Goal: Download file/media

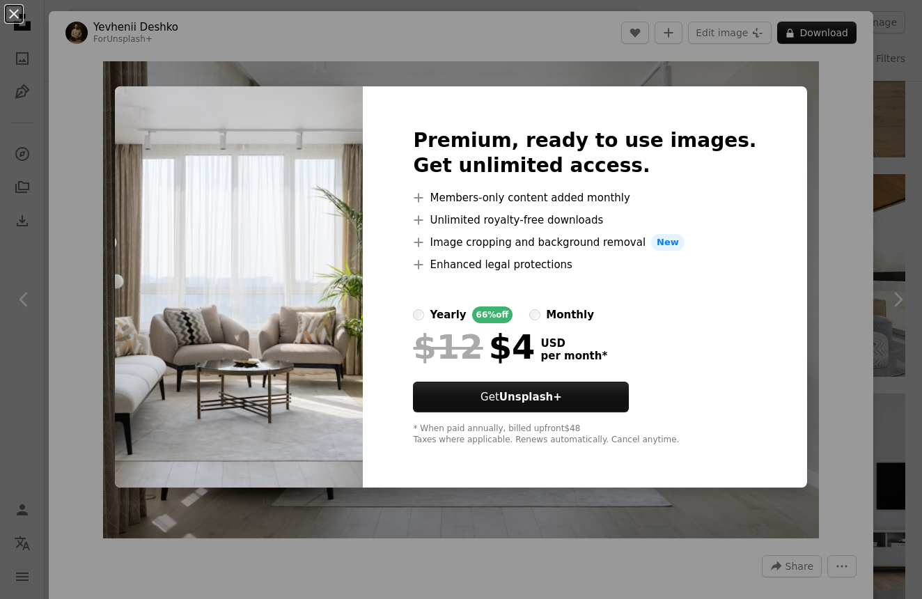
scroll to position [19, 0]
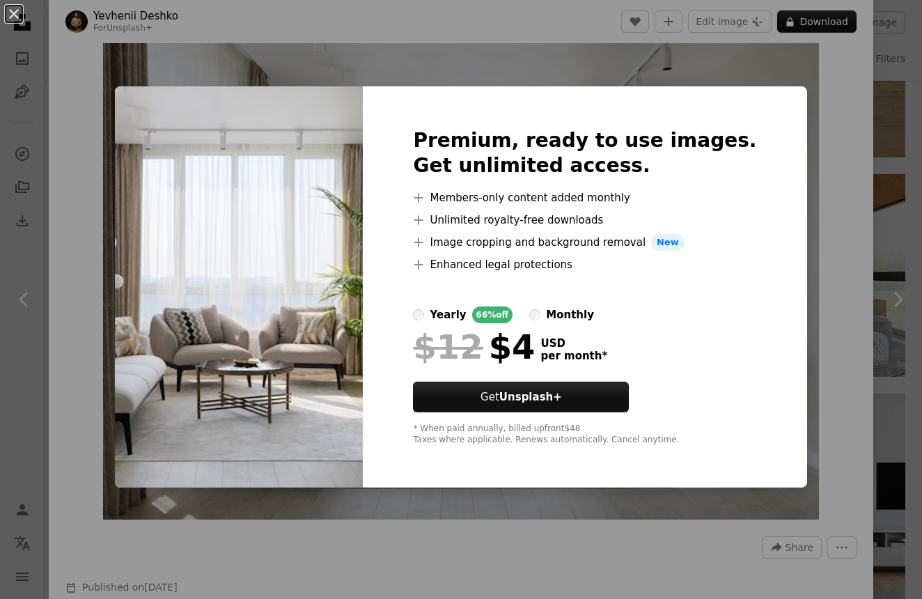
click at [882, 268] on div "An X shape Premium, ready to use images. Get unlimited access. A plus sign Memb…" at bounding box center [461, 299] width 922 height 599
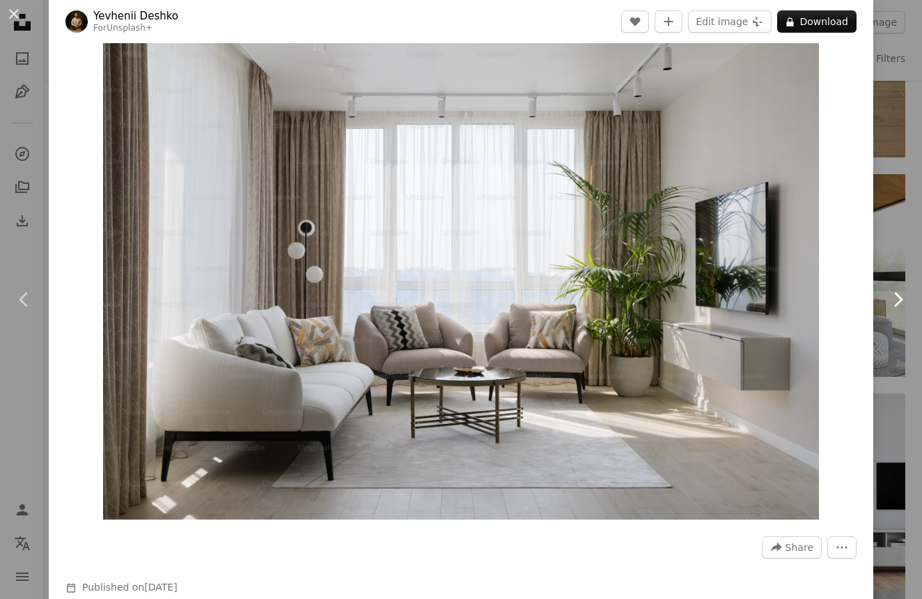
click at [900, 237] on link "Chevron right" at bounding box center [897, 300] width 49 height 134
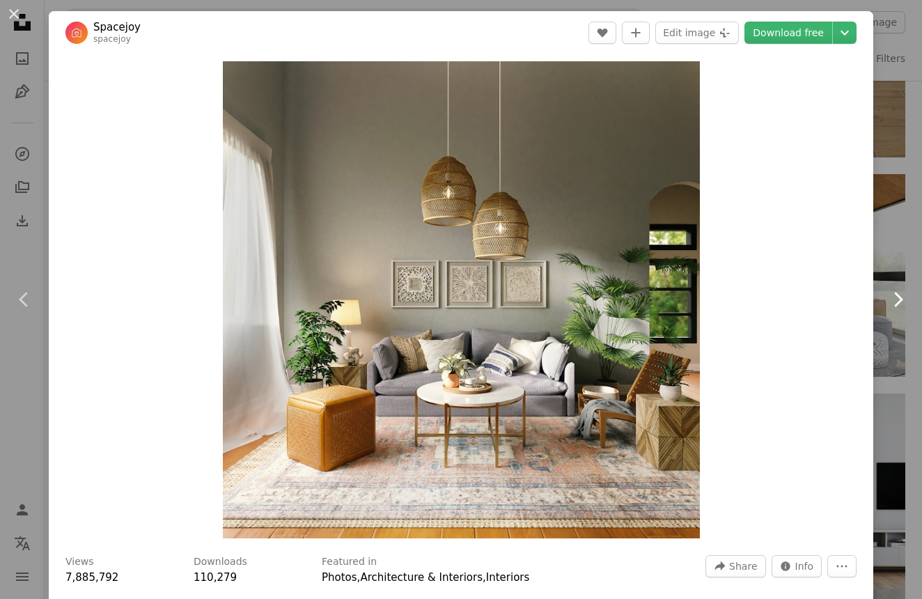
click at [888, 239] on link "Chevron right" at bounding box center [897, 300] width 49 height 134
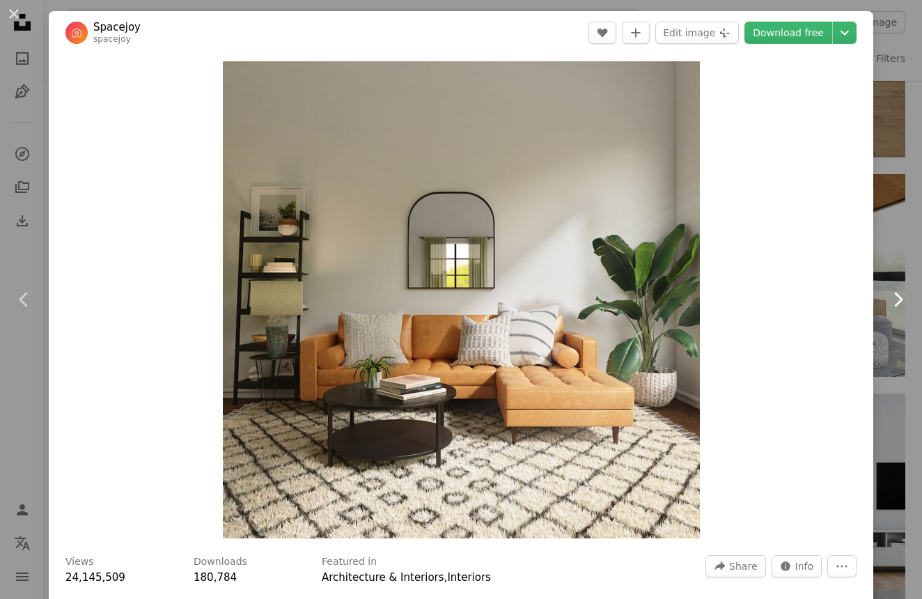
click at [888, 239] on link "Chevron right" at bounding box center [897, 300] width 49 height 134
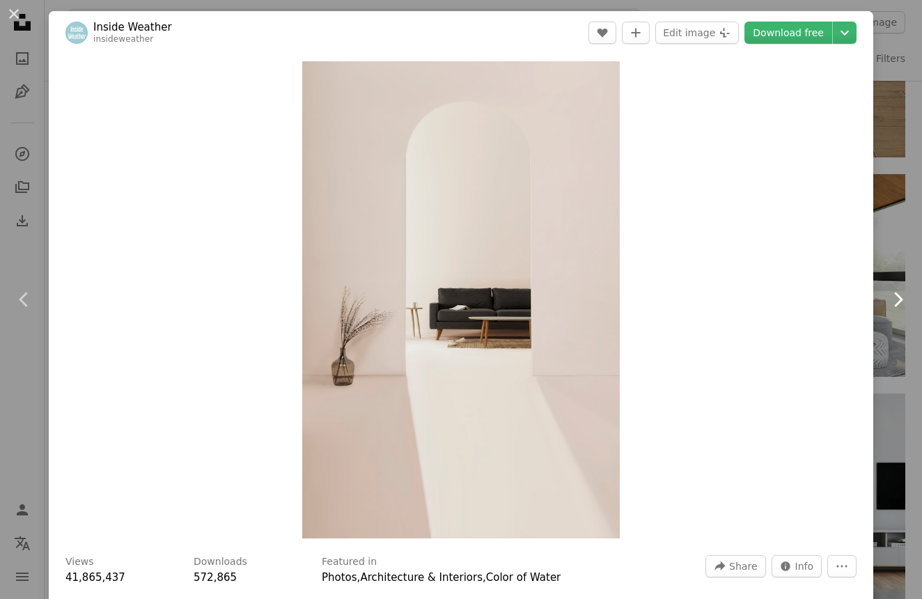
click at [888, 239] on link "Chevron right" at bounding box center [897, 300] width 49 height 134
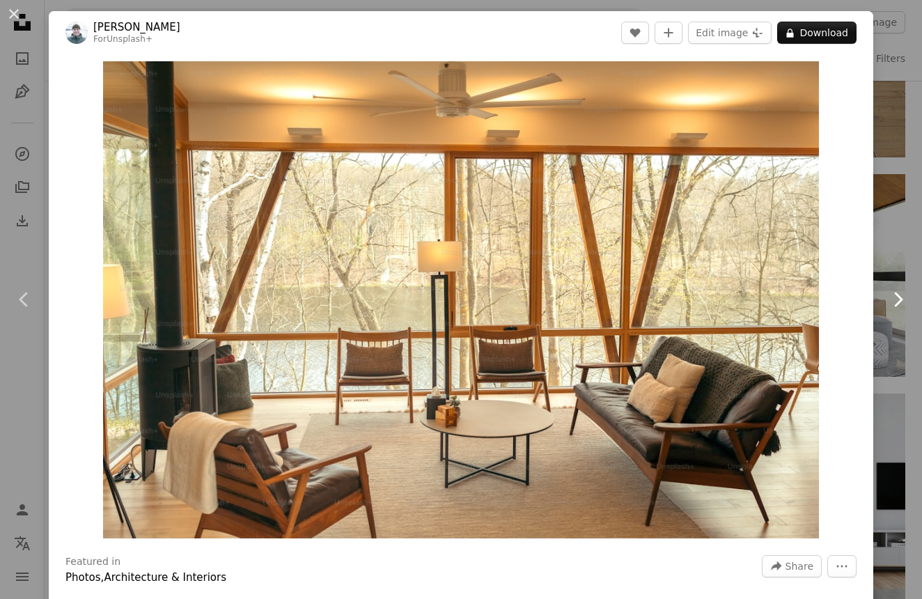
click at [888, 239] on link "Chevron right" at bounding box center [897, 300] width 49 height 134
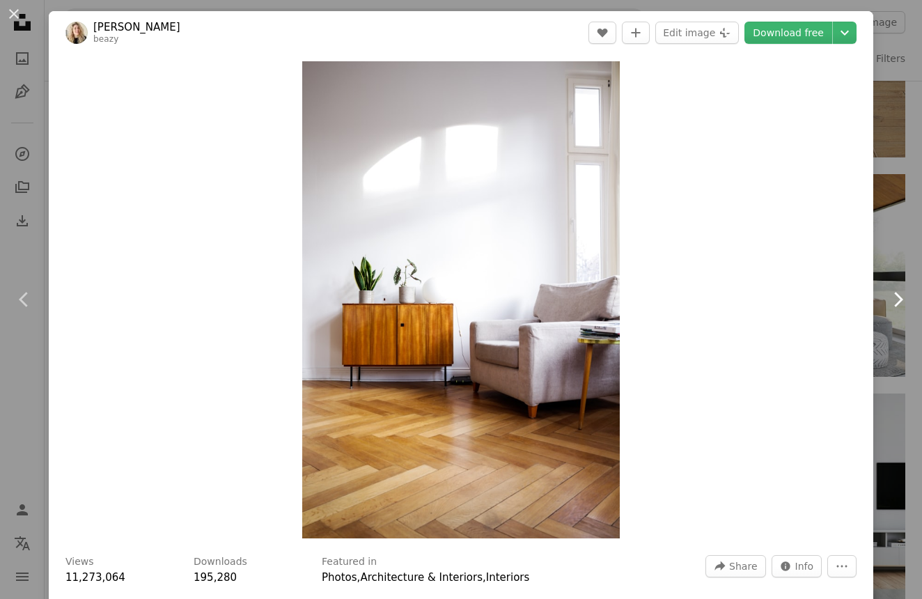
click at [888, 239] on link "Chevron right" at bounding box center [897, 300] width 49 height 134
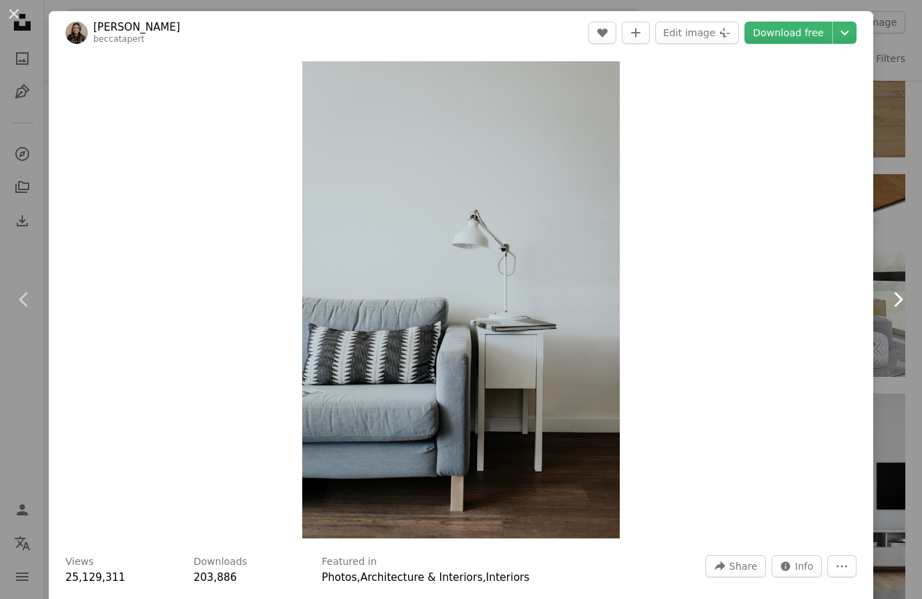
click at [888, 239] on link "Chevron right" at bounding box center [897, 300] width 49 height 134
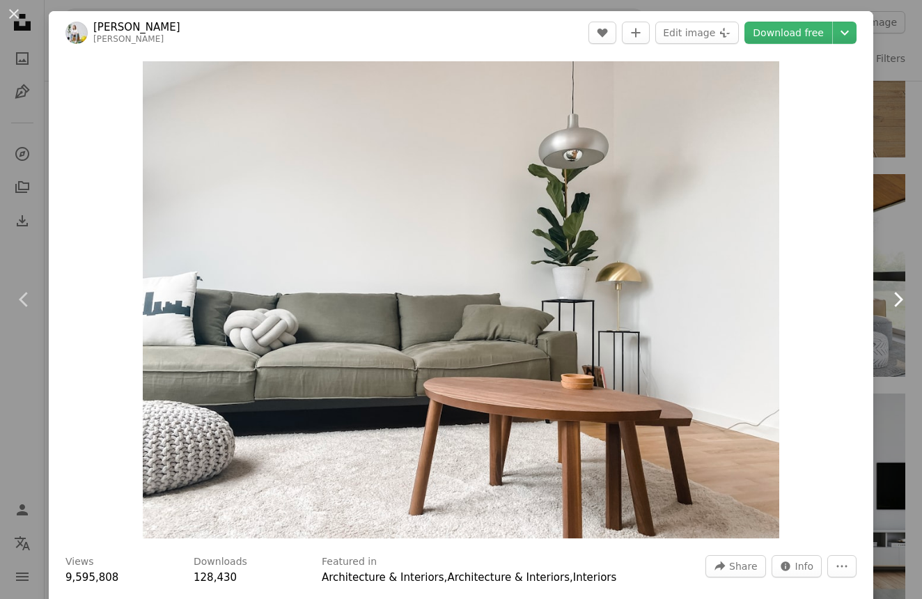
click at [884, 243] on link "Chevron right" at bounding box center [897, 300] width 49 height 134
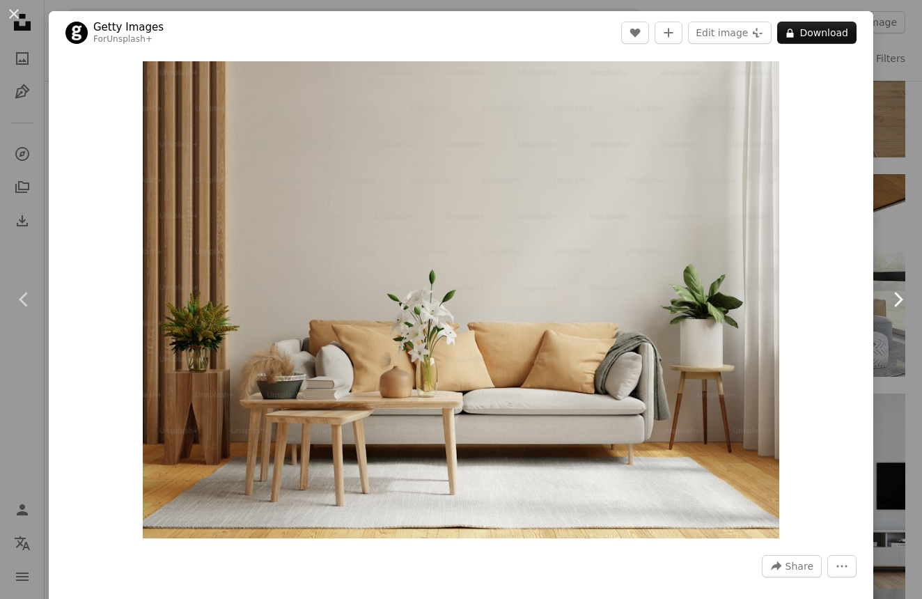
click at [893, 288] on link "Chevron right" at bounding box center [897, 300] width 49 height 134
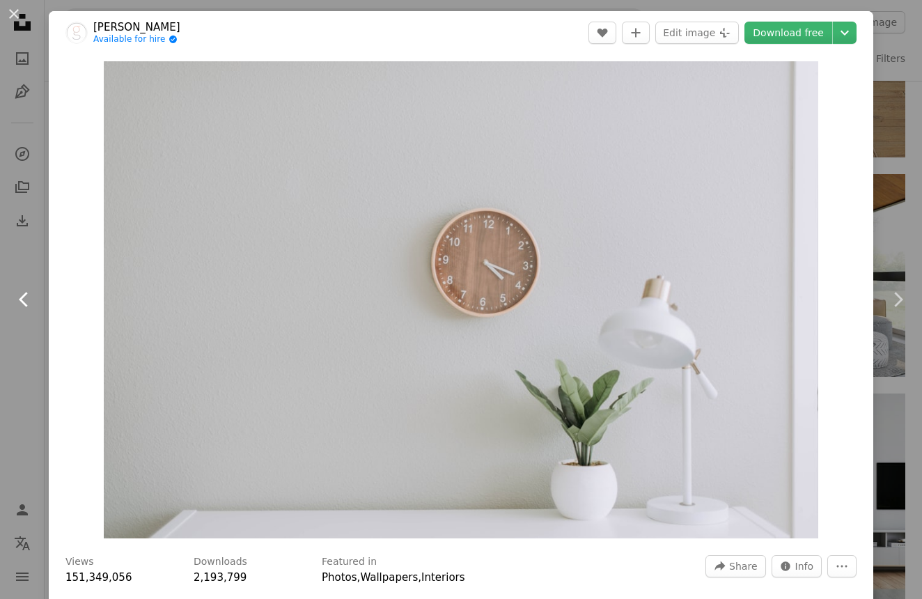
click at [23, 302] on icon at bounding box center [23, 299] width 9 height 15
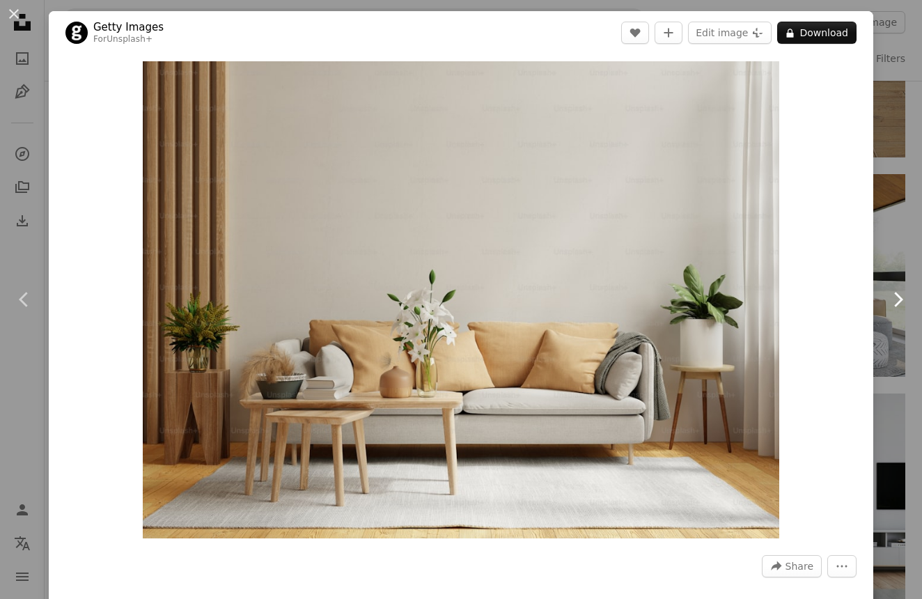
click at [899, 307] on icon "Chevron right" at bounding box center [898, 299] width 22 height 22
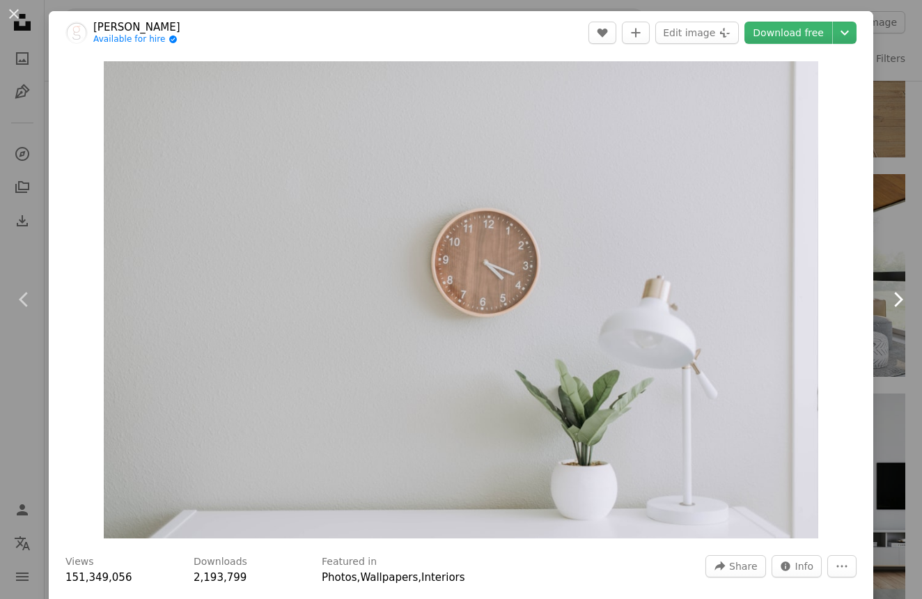
click at [899, 307] on icon "Chevron right" at bounding box center [898, 299] width 22 height 22
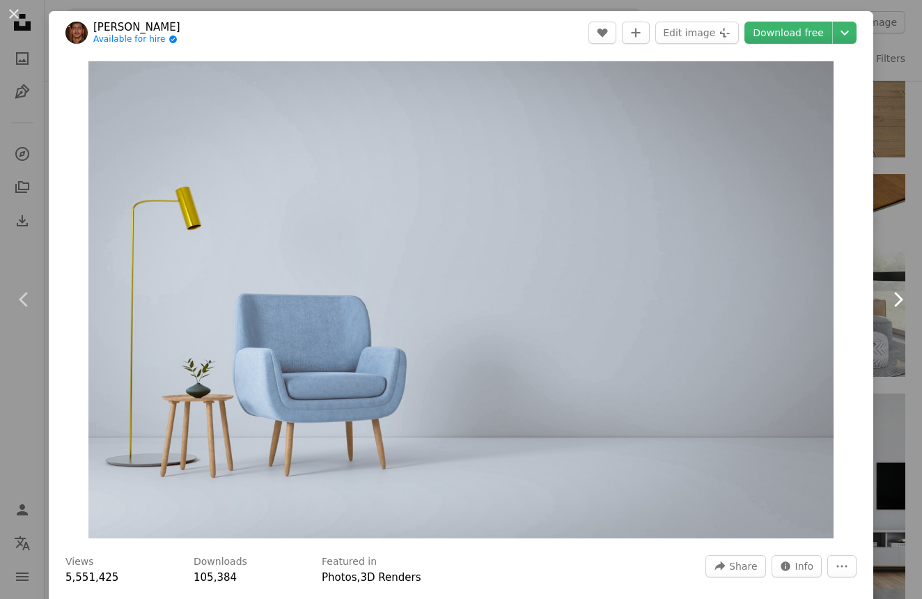
click at [899, 307] on icon "Chevron right" at bounding box center [898, 299] width 22 height 22
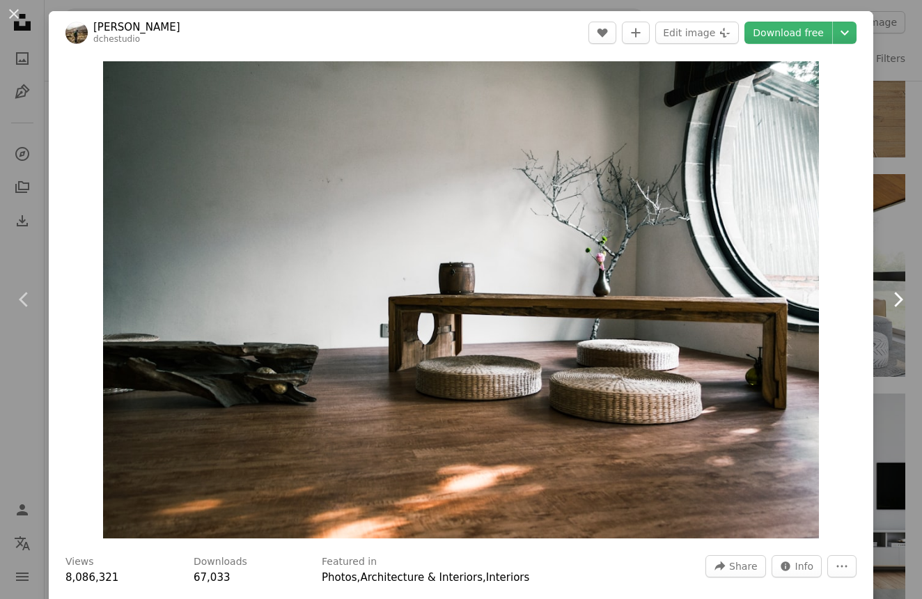
click at [899, 307] on icon "Chevron right" at bounding box center [898, 299] width 22 height 22
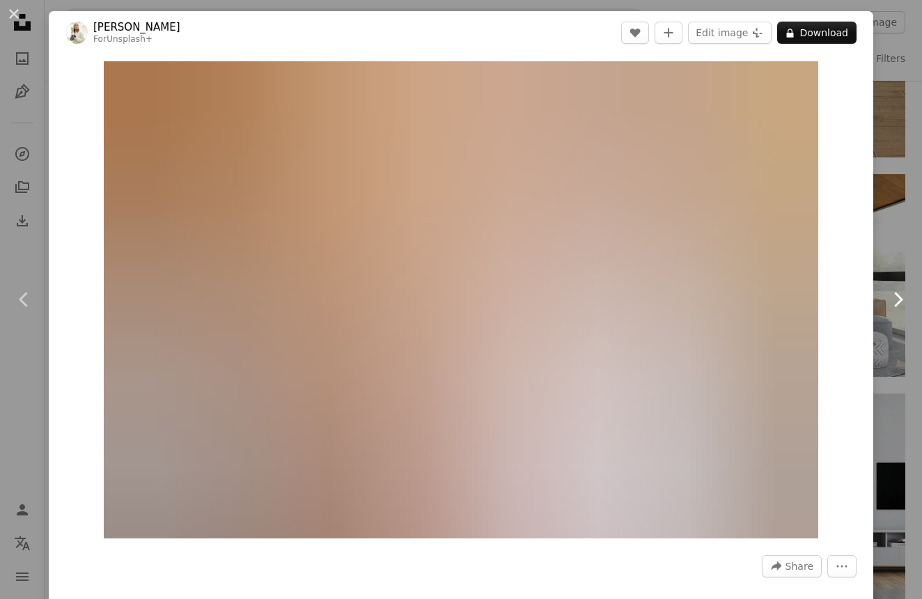
click at [899, 307] on icon "Chevron right" at bounding box center [898, 299] width 22 height 22
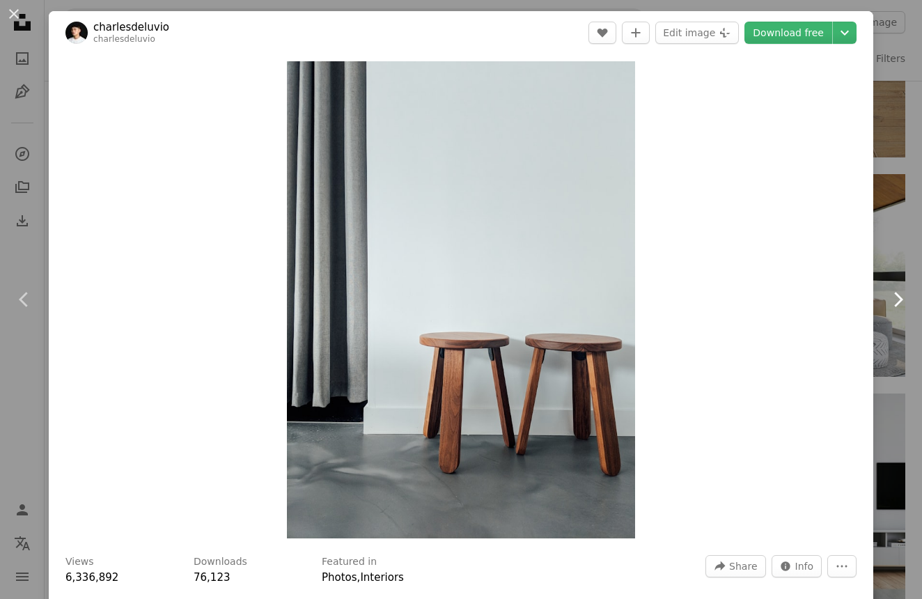
click at [899, 307] on icon "Chevron right" at bounding box center [898, 299] width 22 height 22
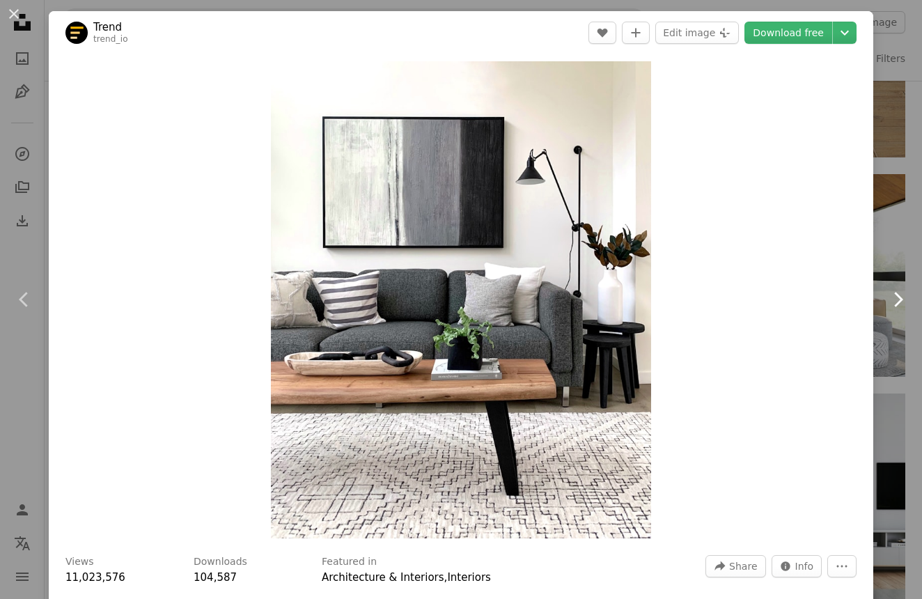
click at [899, 307] on icon "Chevron right" at bounding box center [898, 299] width 22 height 22
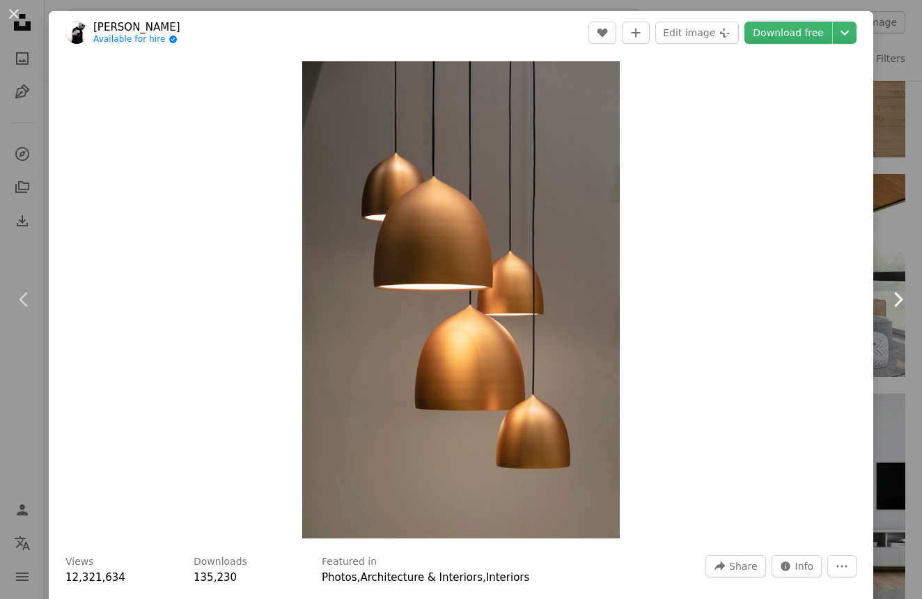
click at [899, 307] on icon "Chevron right" at bounding box center [898, 299] width 22 height 22
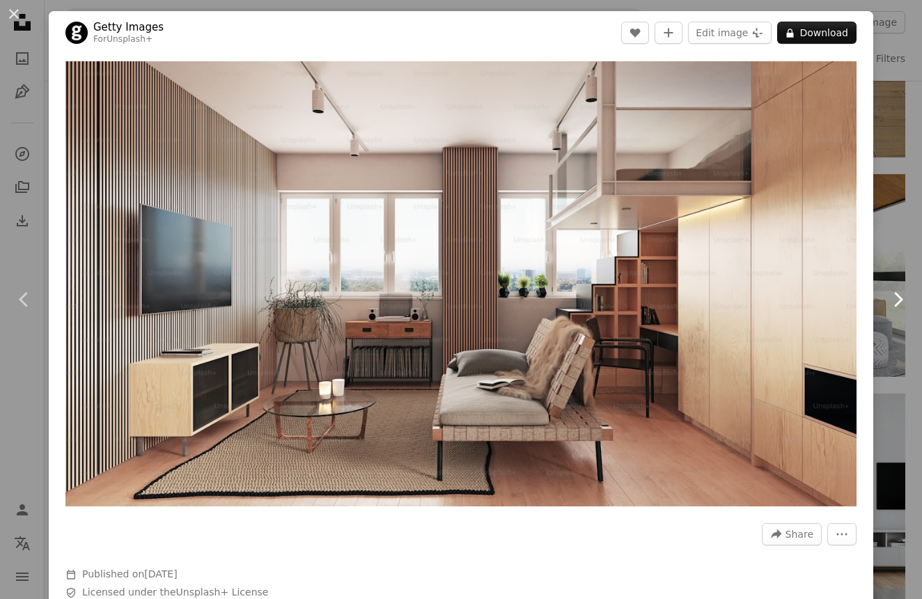
click at [898, 307] on icon "Chevron right" at bounding box center [898, 299] width 22 height 22
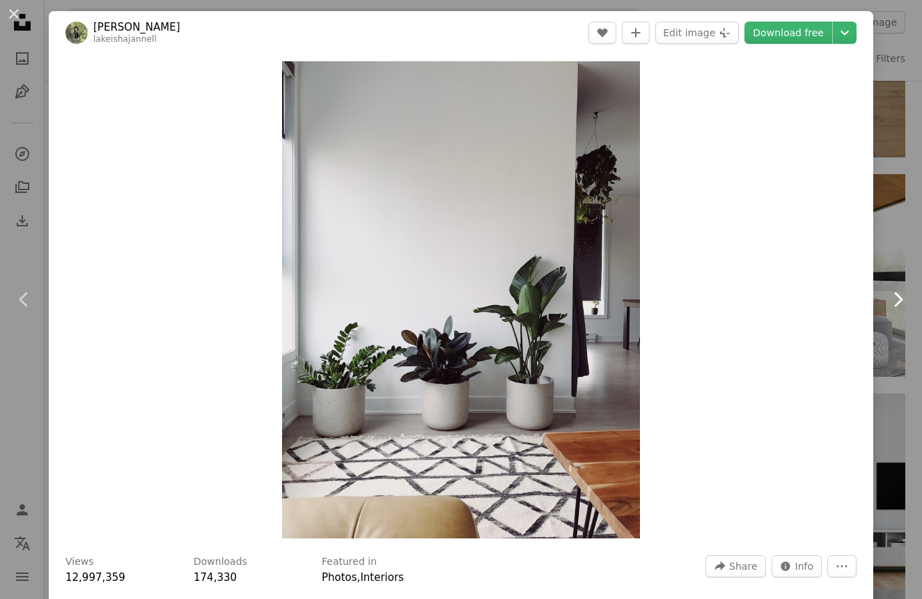
click at [898, 307] on icon "Chevron right" at bounding box center [898, 299] width 22 height 22
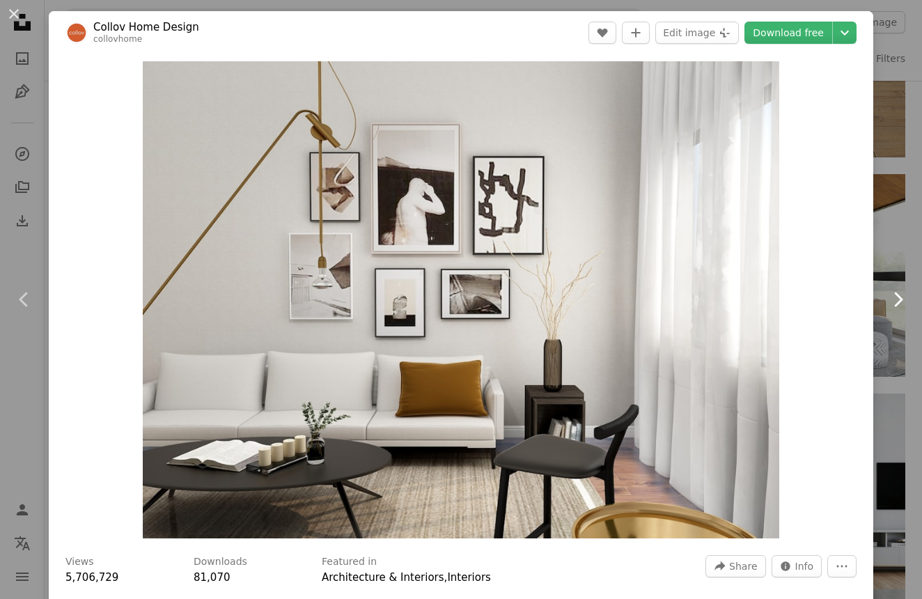
click at [898, 307] on icon "Chevron right" at bounding box center [898, 299] width 22 height 22
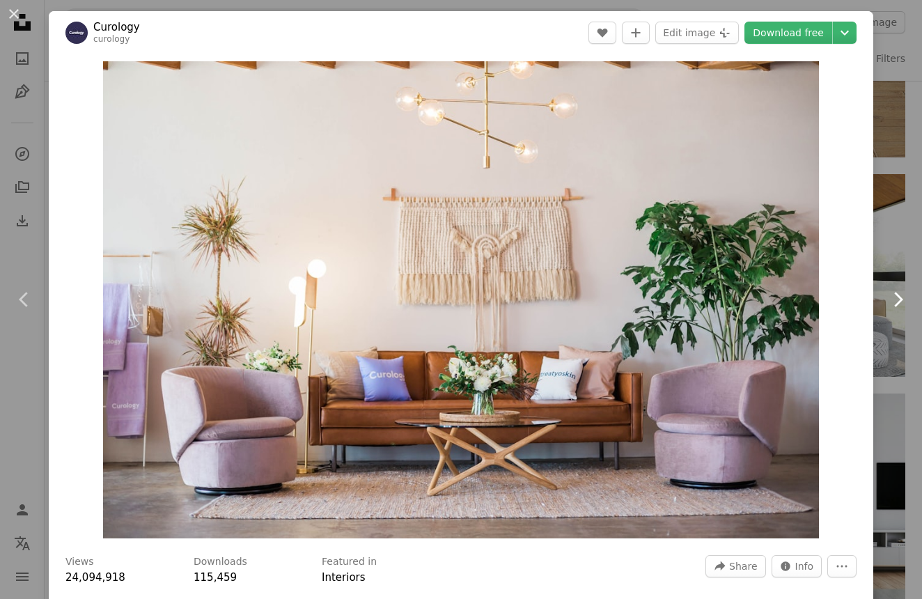
click at [898, 307] on icon "Chevron right" at bounding box center [898, 299] width 22 height 22
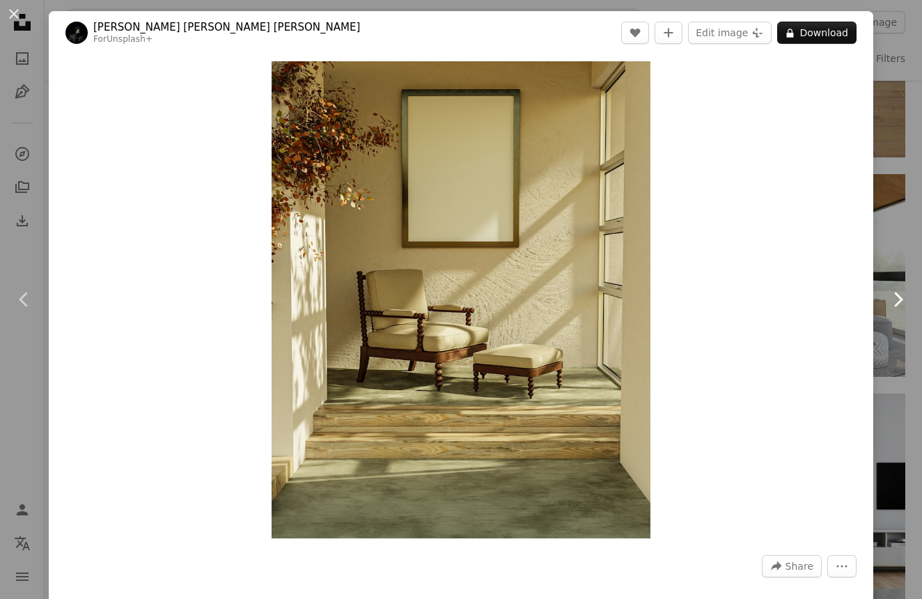
click at [898, 307] on icon "Chevron right" at bounding box center [898, 299] width 22 height 22
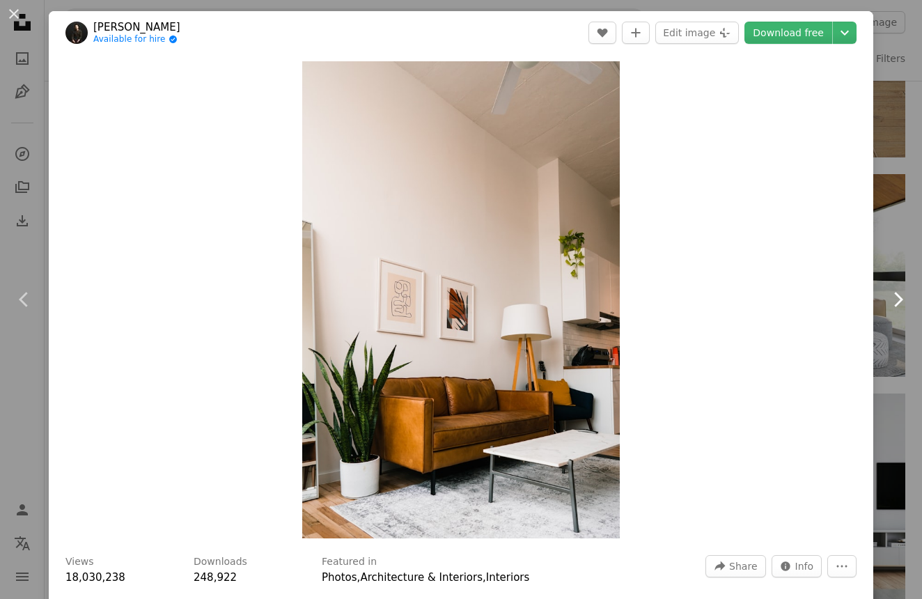
click at [898, 307] on icon "Chevron right" at bounding box center [898, 299] width 22 height 22
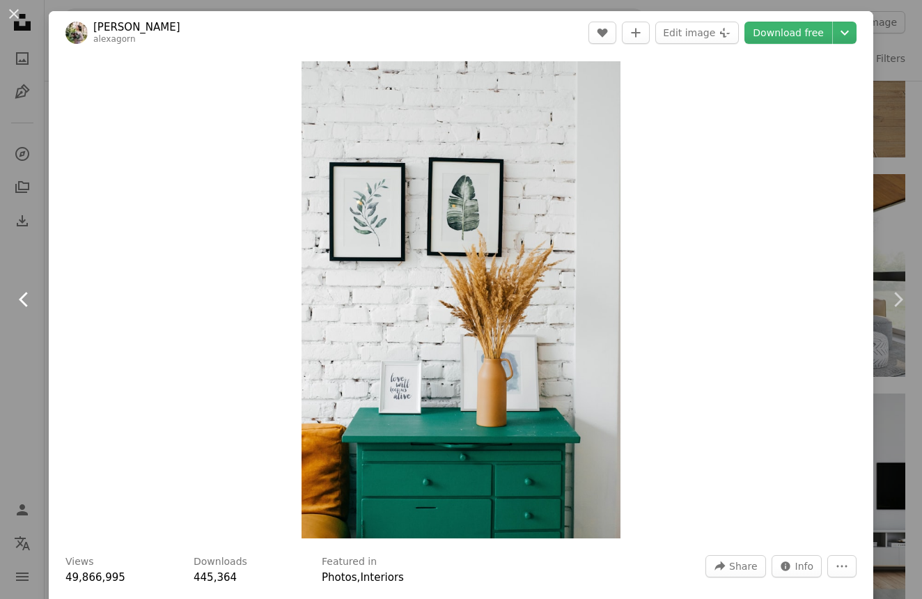
click at [19, 301] on icon "Chevron left" at bounding box center [24, 299] width 22 height 22
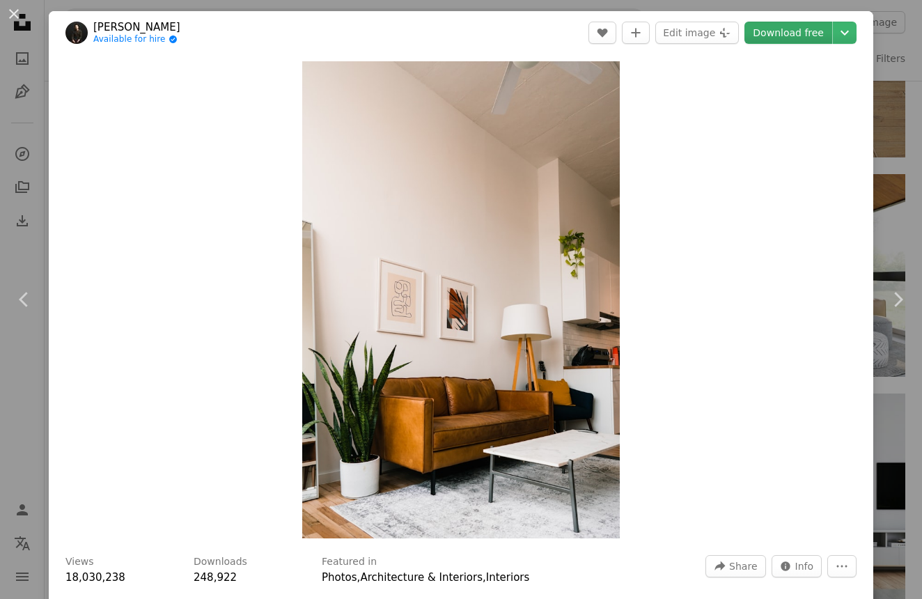
click at [782, 31] on link "Download free" at bounding box center [788, 33] width 88 height 22
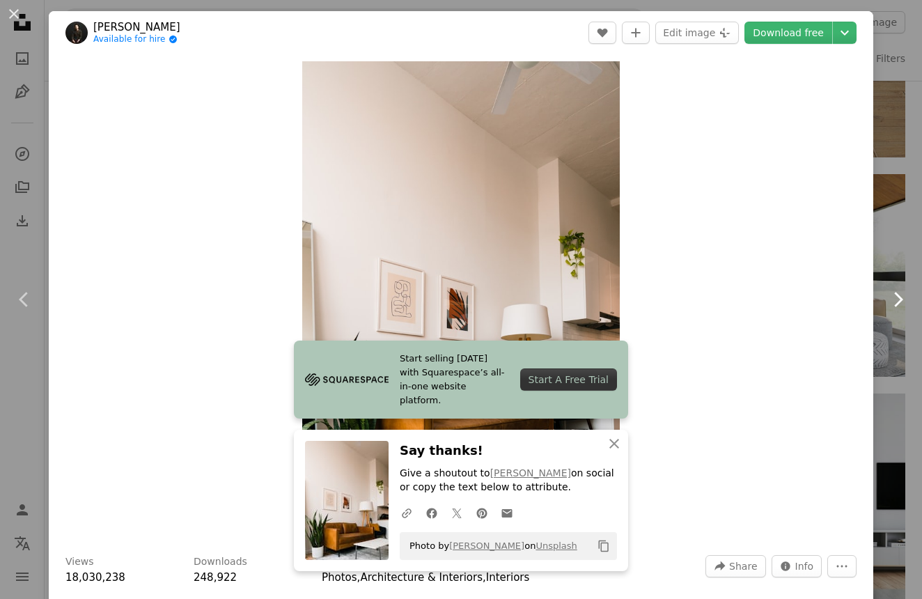
click at [899, 309] on icon "Chevron right" at bounding box center [898, 299] width 22 height 22
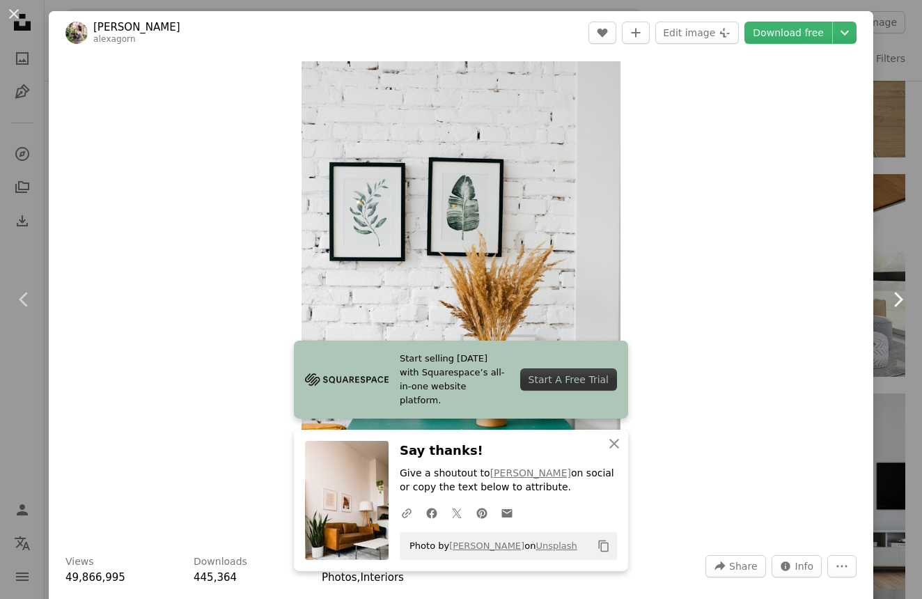
click at [899, 309] on icon "Chevron right" at bounding box center [898, 299] width 22 height 22
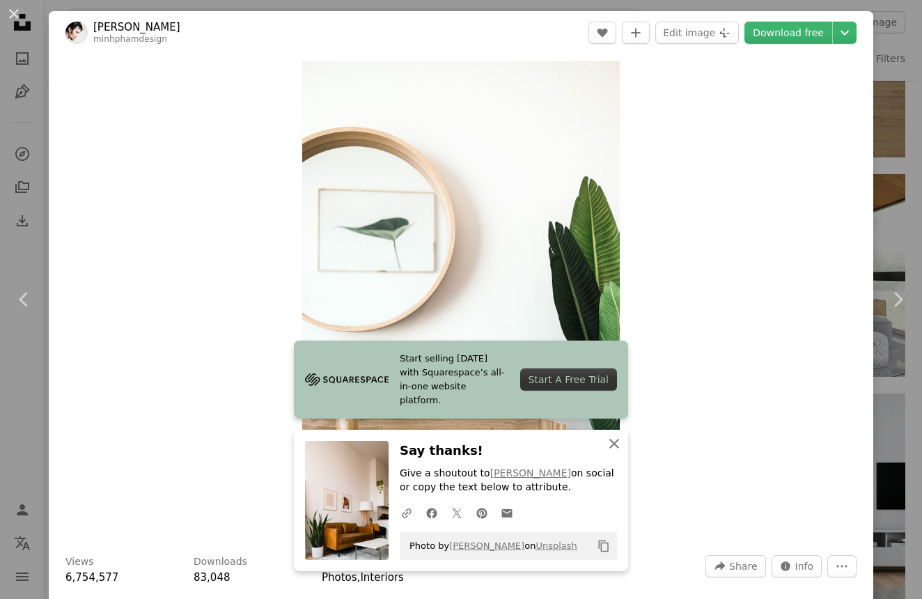
click at [612, 444] on icon "button" at bounding box center [614, 444] width 10 height 10
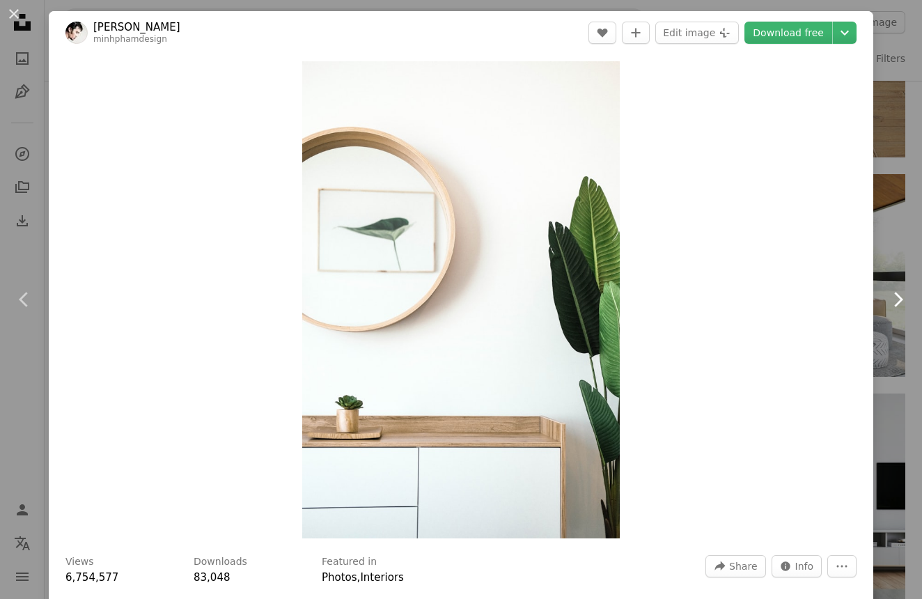
click at [896, 300] on icon "Chevron right" at bounding box center [898, 299] width 22 height 22
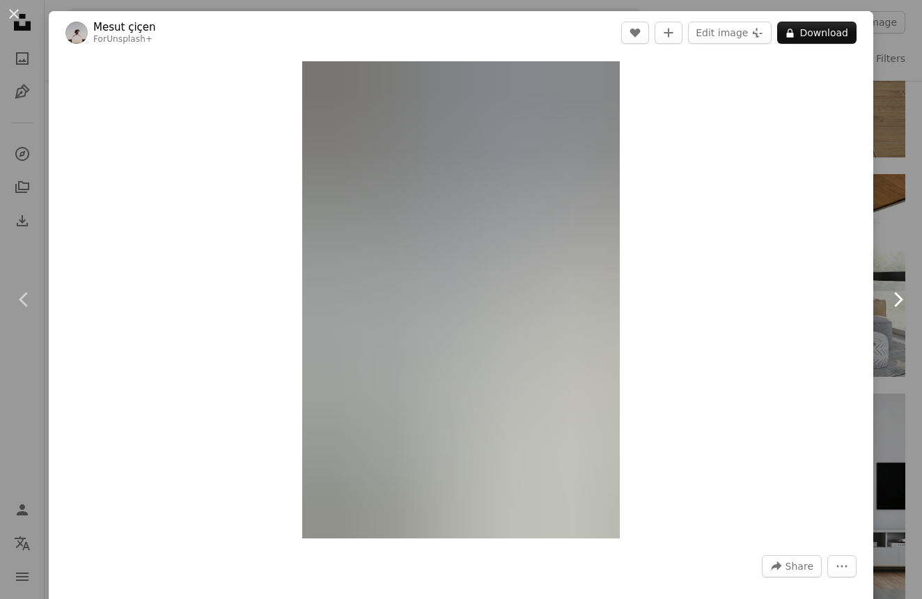
click at [896, 300] on icon "Chevron right" at bounding box center [898, 299] width 22 height 22
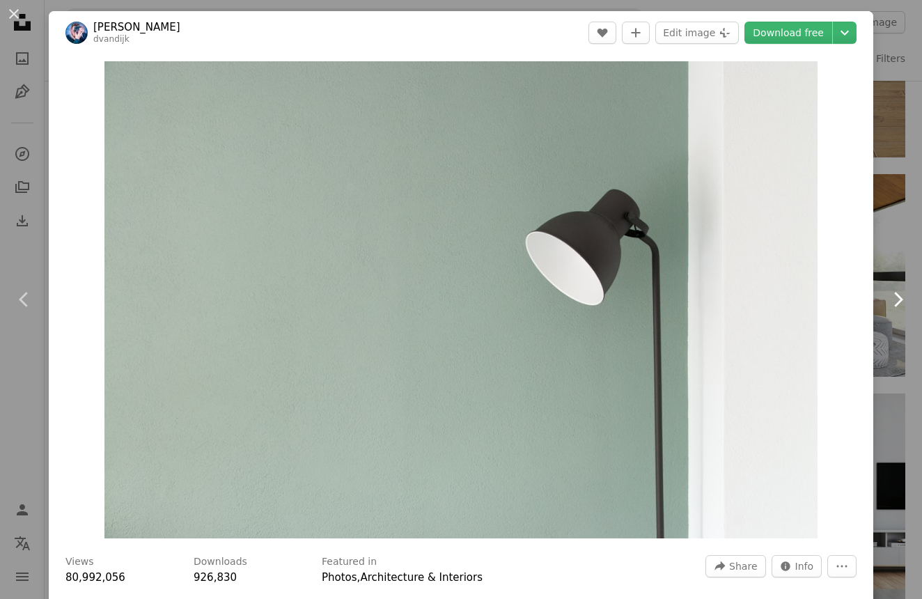
click at [896, 300] on icon "Chevron right" at bounding box center [898, 299] width 22 height 22
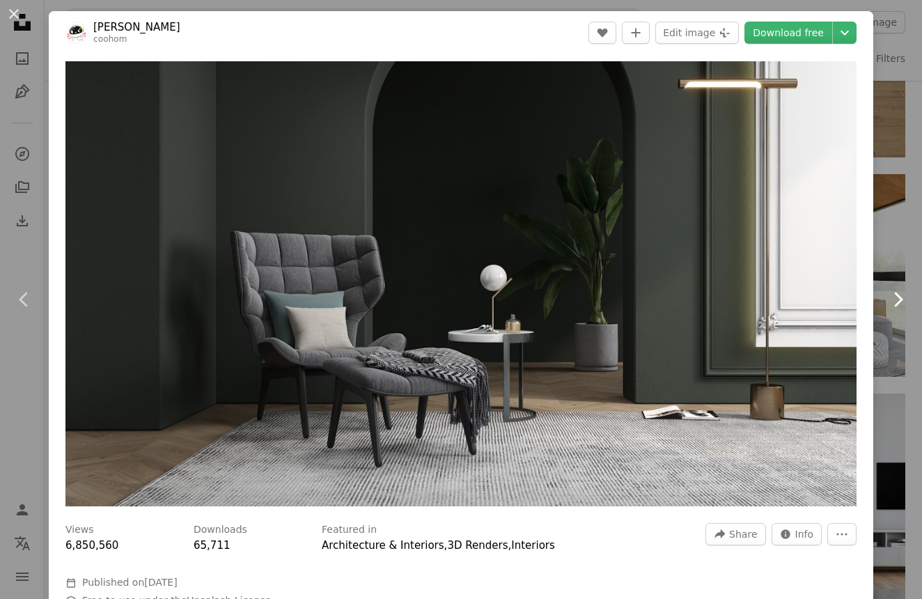
click at [896, 300] on icon "Chevron right" at bounding box center [898, 299] width 22 height 22
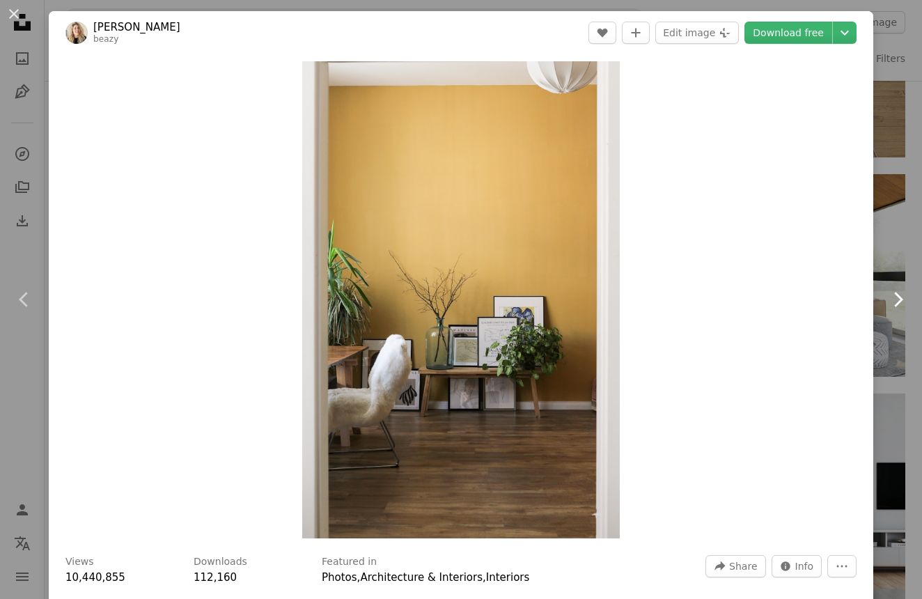
click at [896, 300] on icon "Chevron right" at bounding box center [898, 299] width 22 height 22
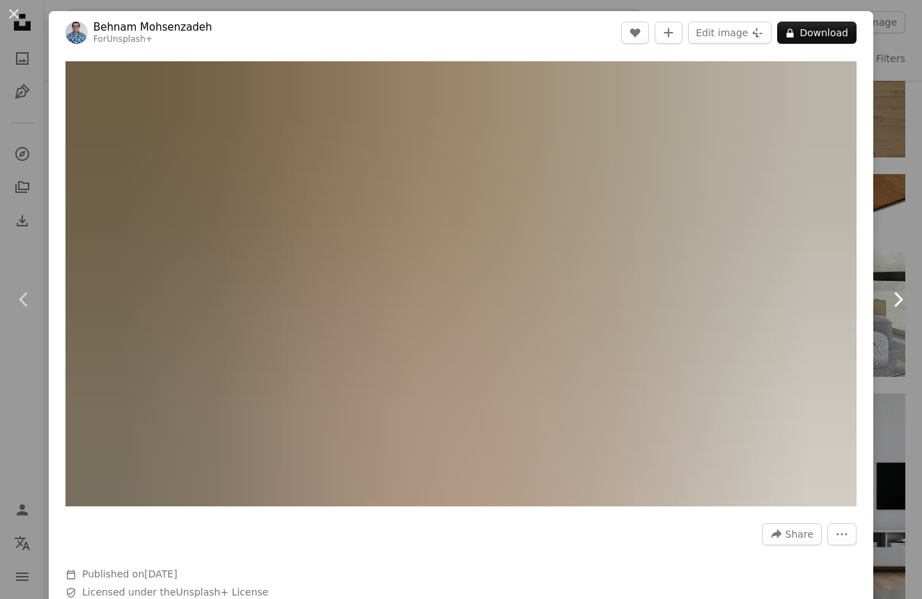
click at [896, 300] on icon "Chevron right" at bounding box center [898, 299] width 22 height 22
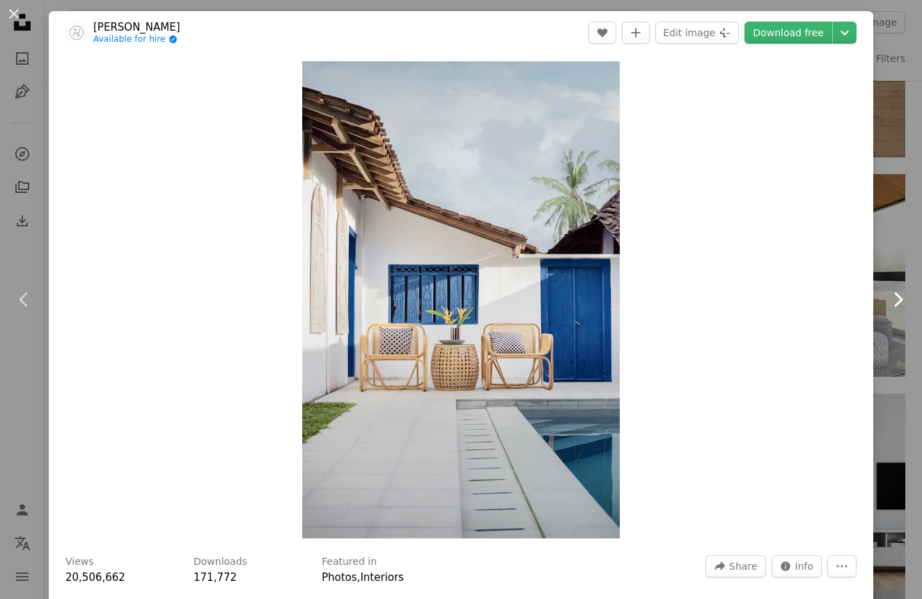
click at [896, 300] on icon "Chevron right" at bounding box center [898, 299] width 22 height 22
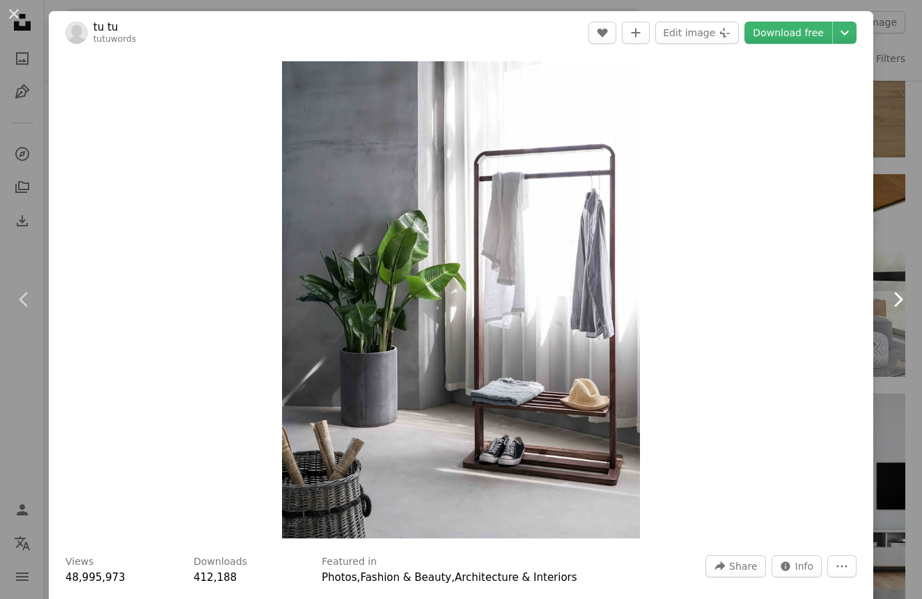
click at [896, 300] on icon "Chevron right" at bounding box center [898, 299] width 22 height 22
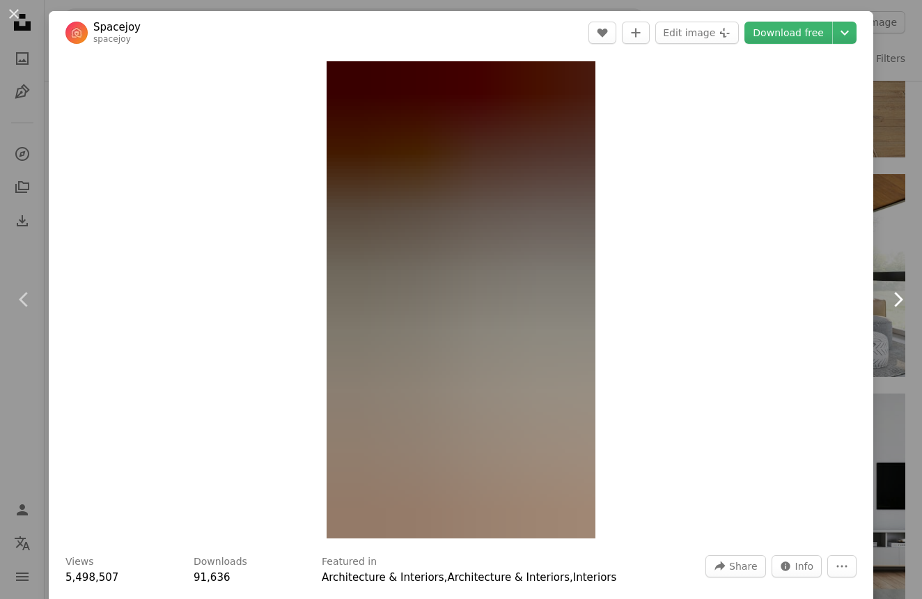
click at [896, 300] on icon "Chevron right" at bounding box center [898, 299] width 22 height 22
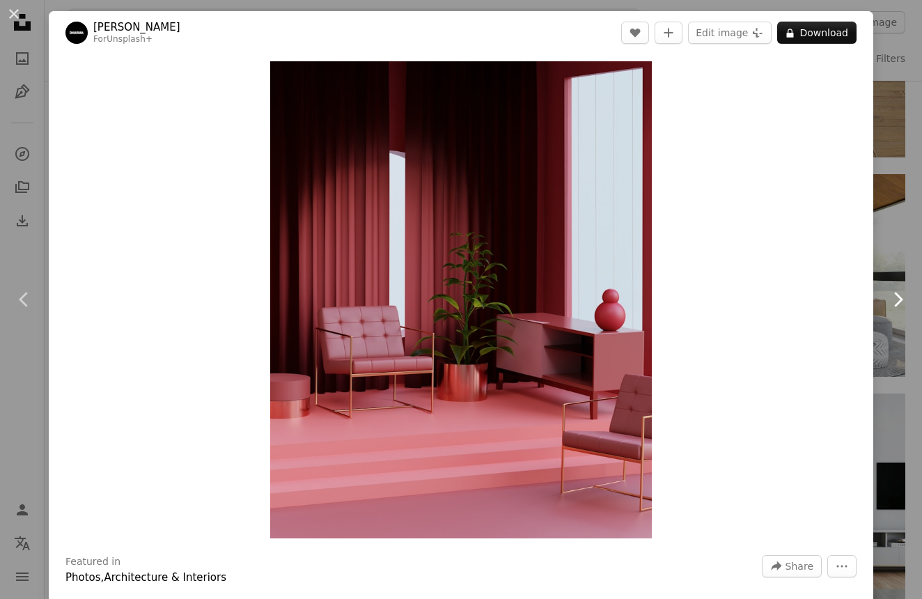
click at [896, 300] on icon "Chevron right" at bounding box center [898, 299] width 22 height 22
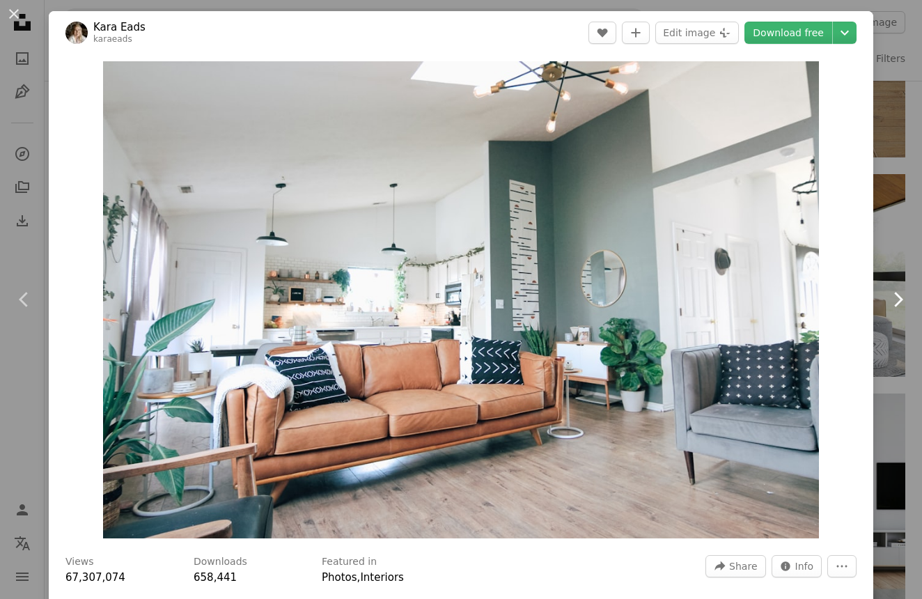
click at [896, 300] on icon "Chevron right" at bounding box center [898, 299] width 22 height 22
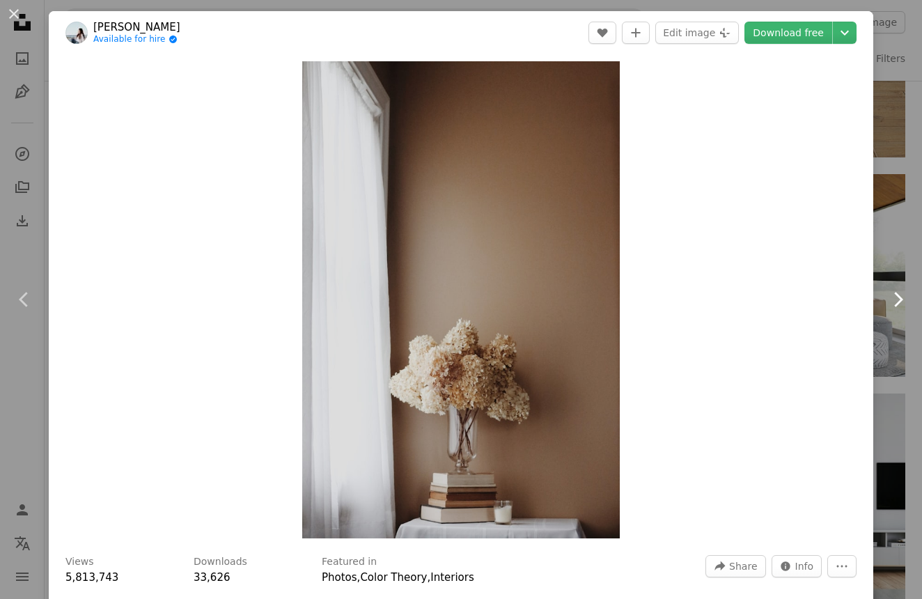
click at [896, 300] on icon "Chevron right" at bounding box center [898, 299] width 22 height 22
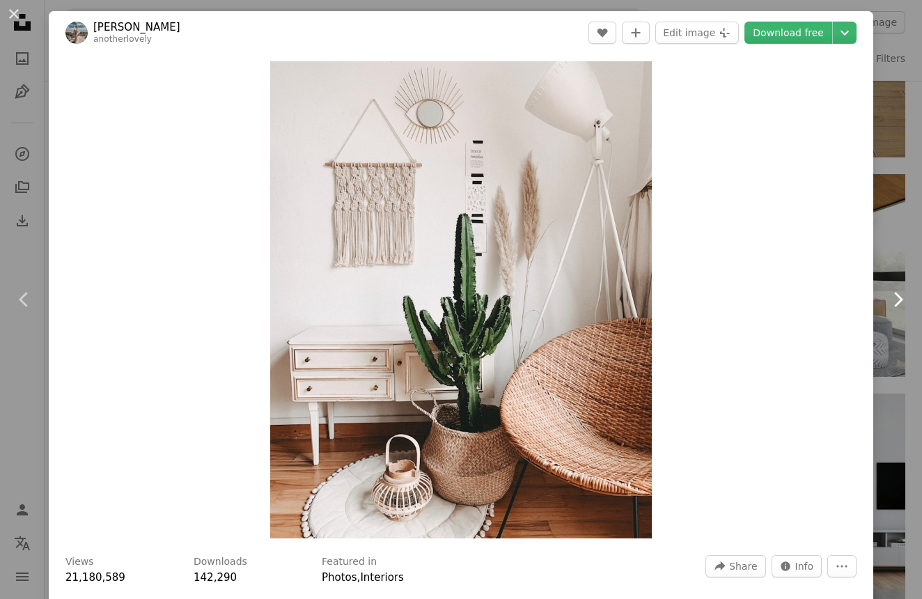
click at [896, 300] on icon "Chevron right" at bounding box center [898, 299] width 22 height 22
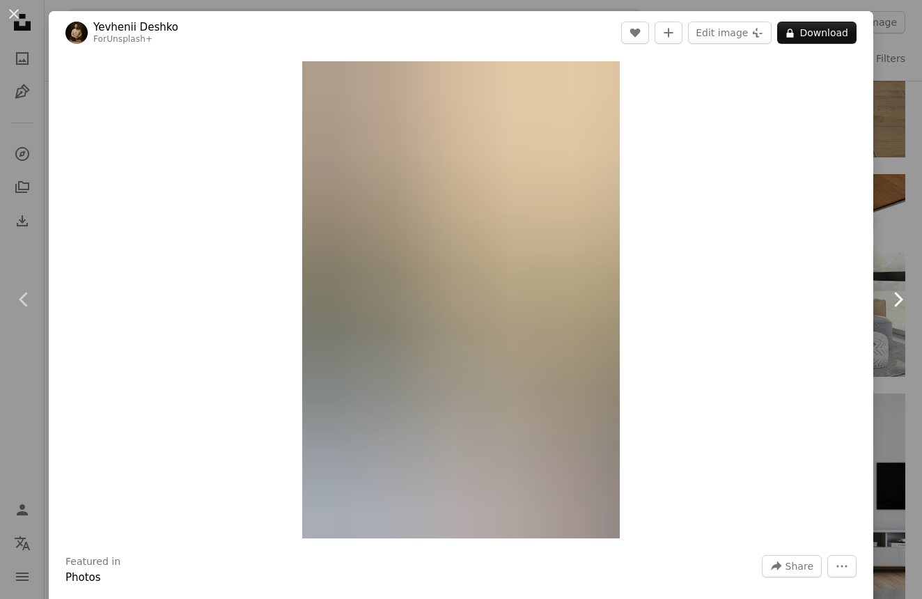
click at [896, 300] on icon "Chevron right" at bounding box center [898, 299] width 22 height 22
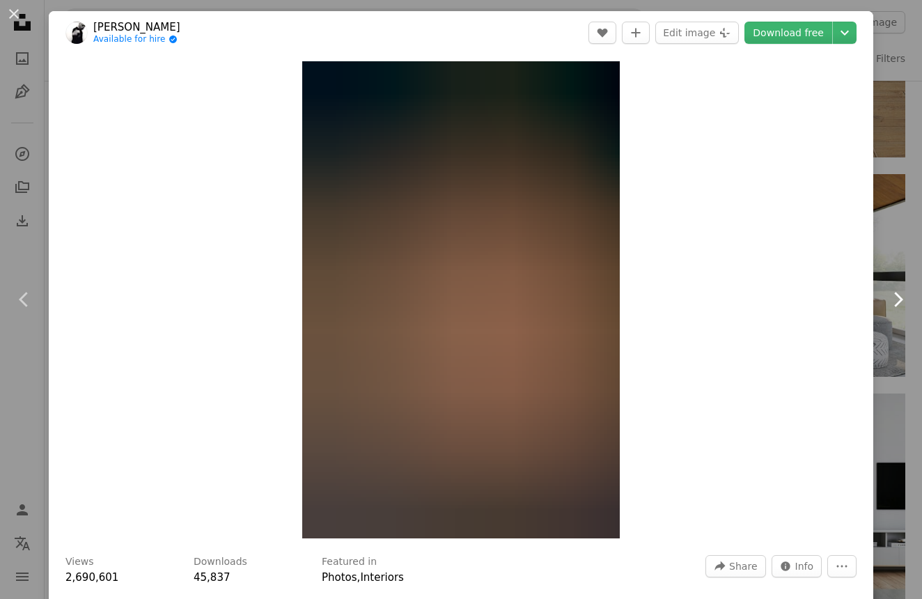
click at [896, 300] on icon "Chevron right" at bounding box center [898, 299] width 22 height 22
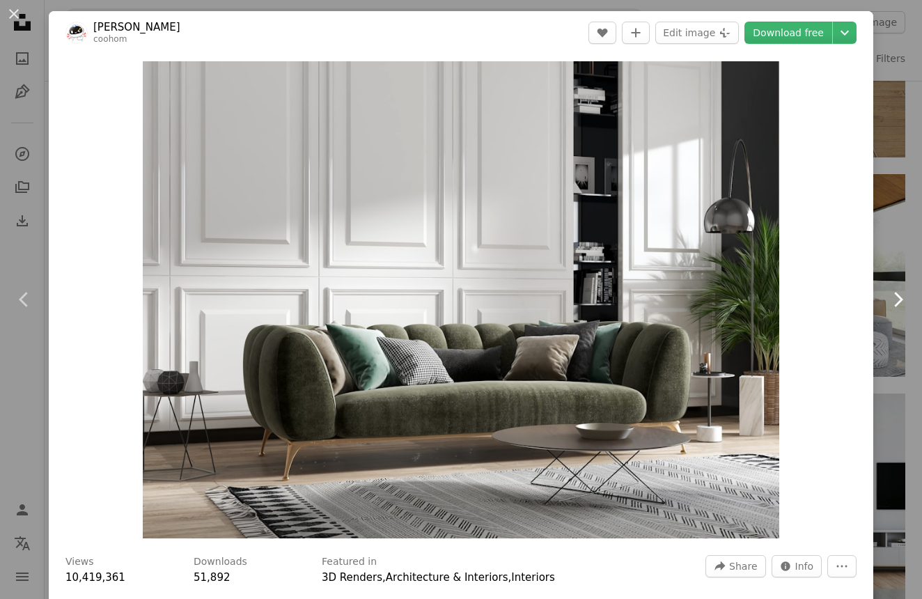
click at [896, 300] on icon "Chevron right" at bounding box center [898, 299] width 22 height 22
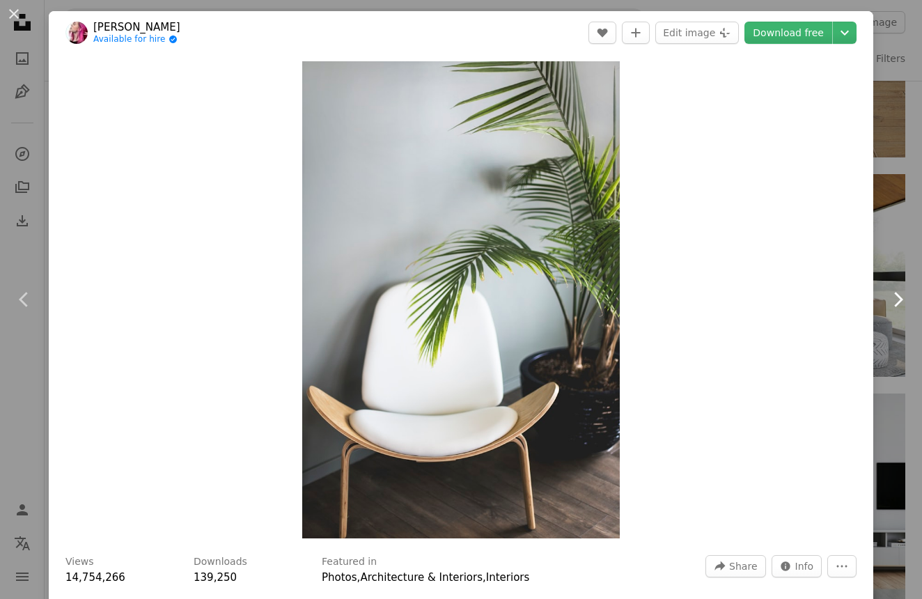
click at [896, 300] on icon "Chevron right" at bounding box center [898, 299] width 22 height 22
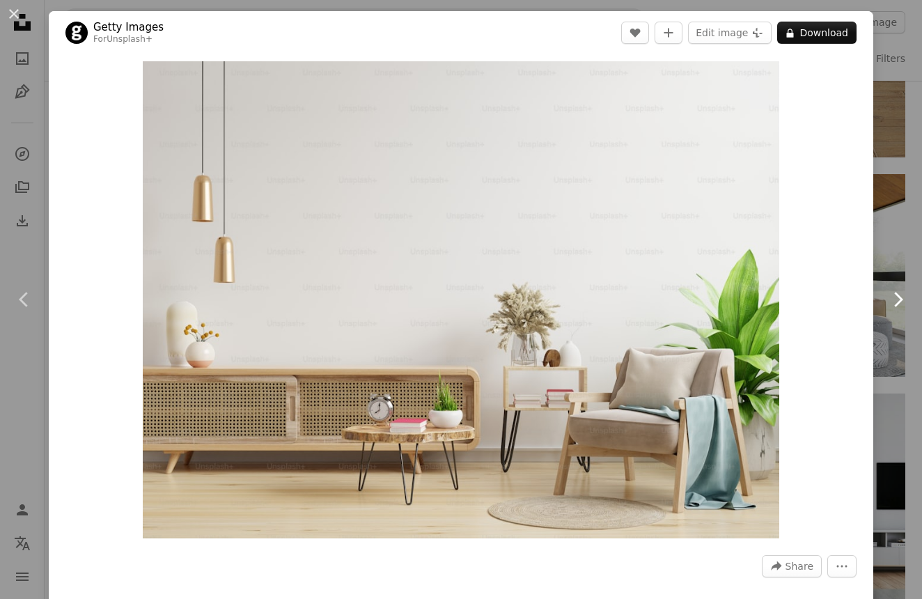
click at [896, 300] on icon "Chevron right" at bounding box center [898, 299] width 22 height 22
